Goal: Navigation & Orientation: Find specific page/section

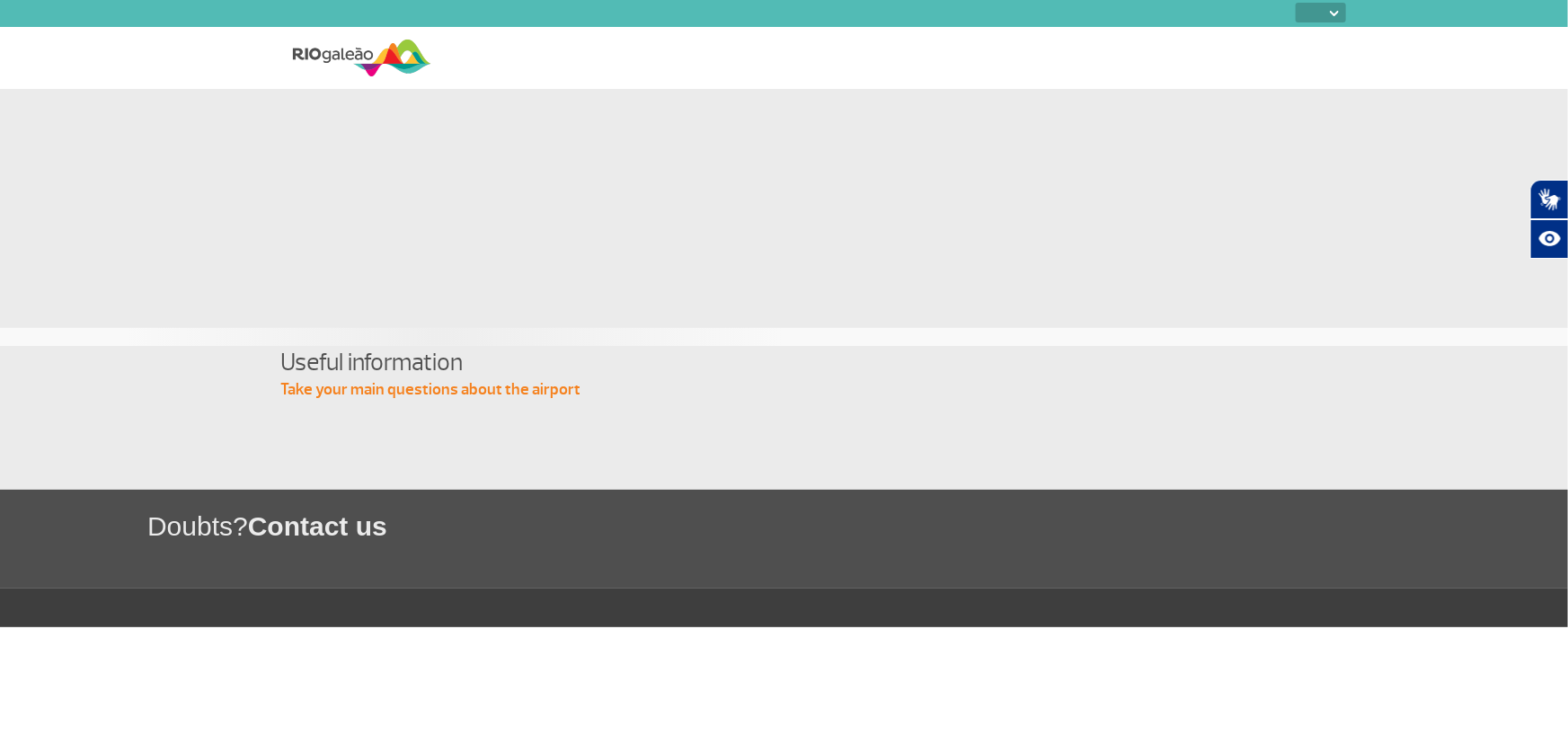
click at [25, 743] on icon "button" at bounding box center [16, 755] width 18 height 18
click at [1339, 18] on select "PT ENG ESP" at bounding box center [1321, 12] width 50 height 19
select select "en"
click at [1296, 3] on select "PT ENG ESP" at bounding box center [1321, 12] width 50 height 19
select select "en"
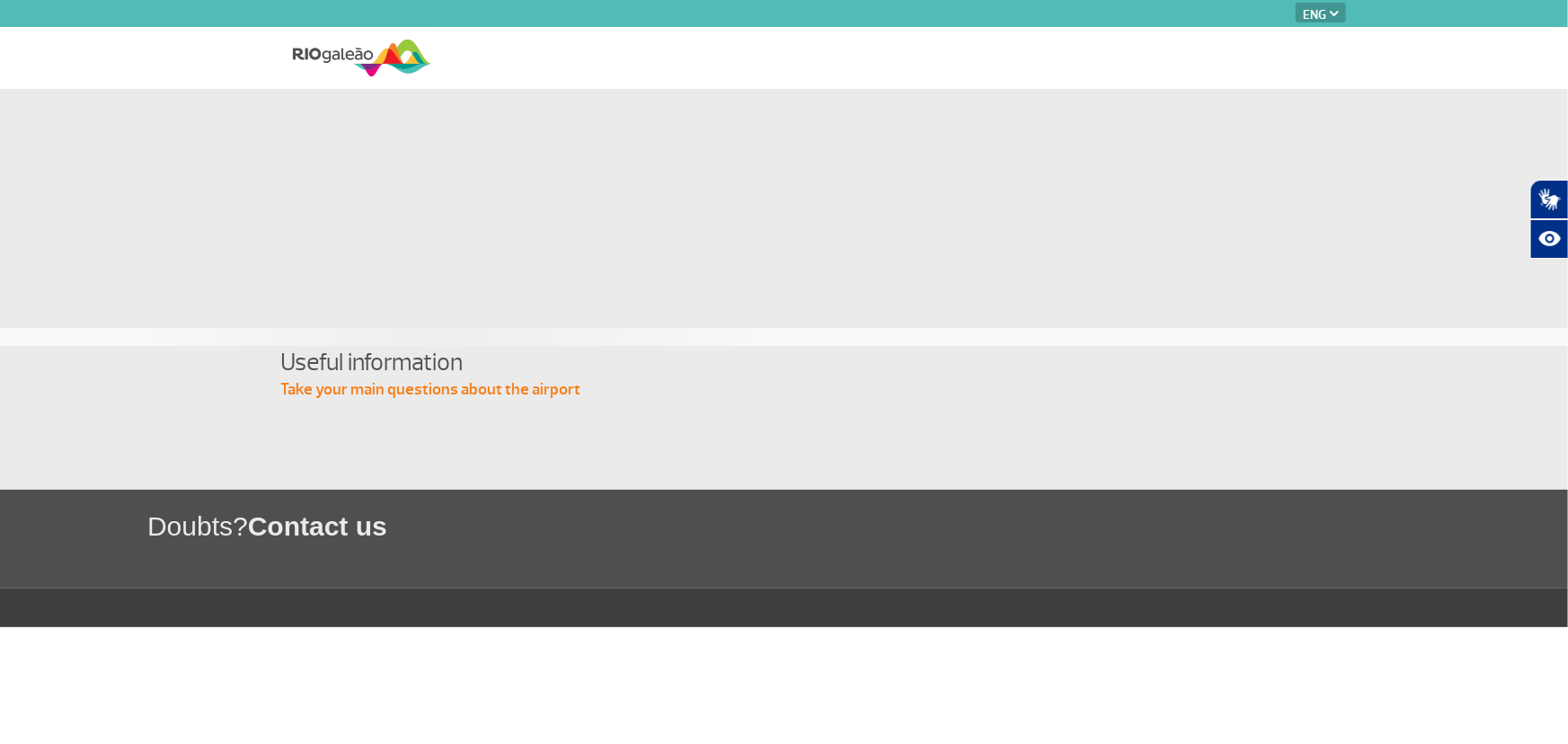
click at [324, 59] on img at bounding box center [362, 58] width 139 height 44
select select "en"
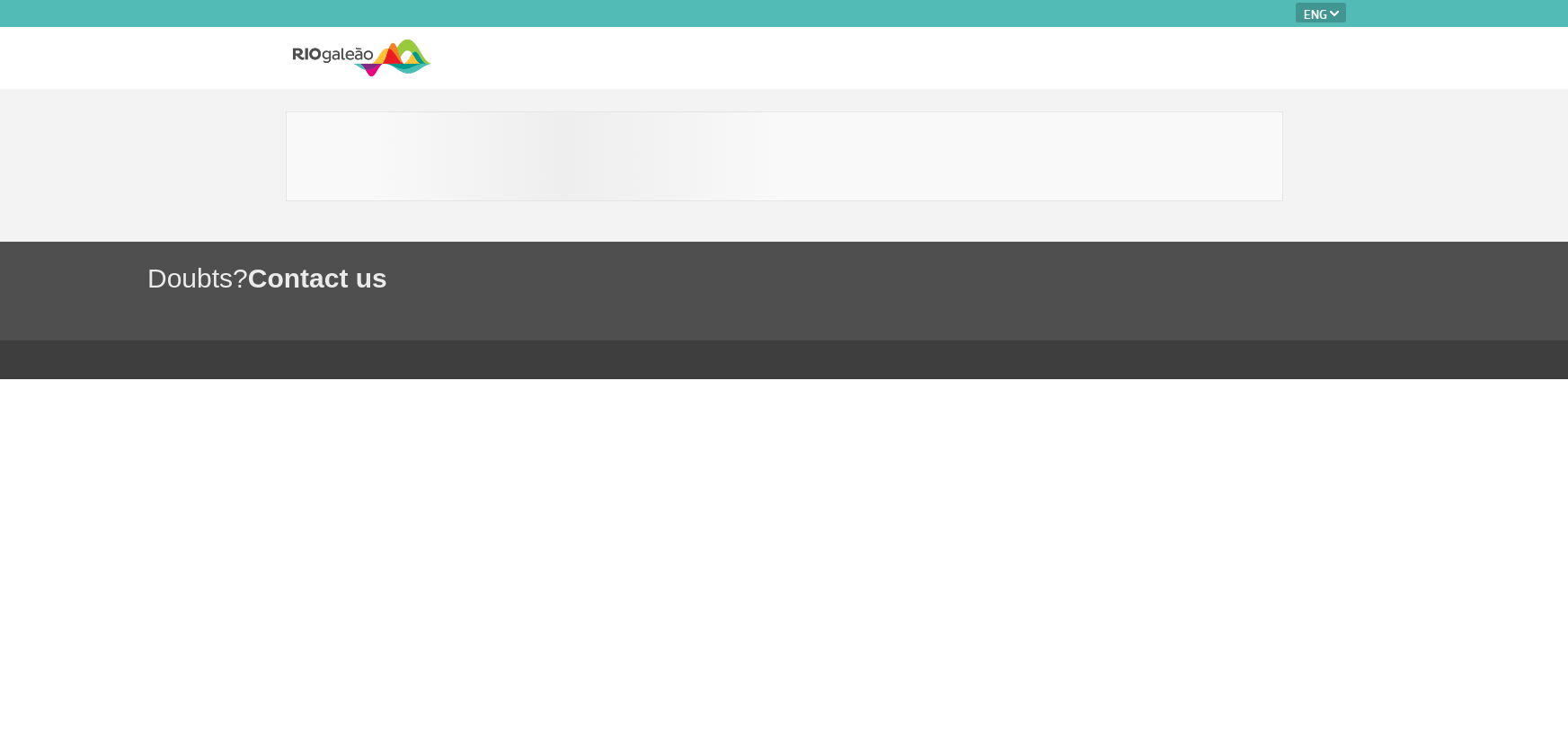
select select "en"
